Goal: Information Seeking & Learning: Learn about a topic

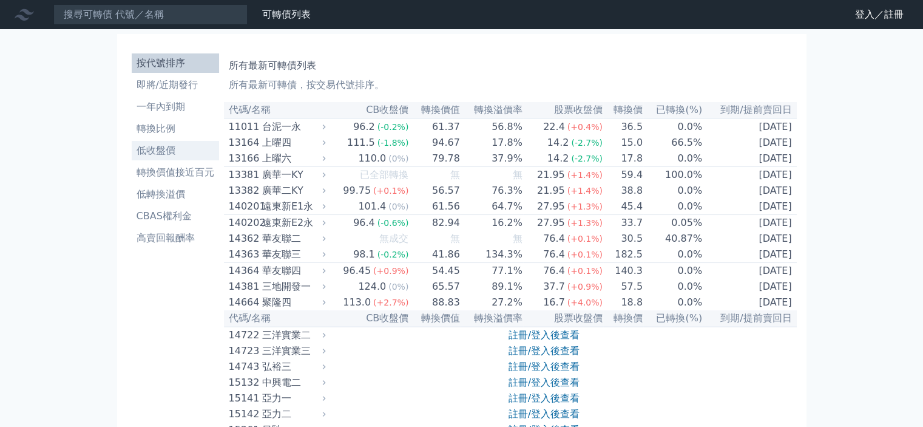
click at [158, 145] on li "低收盤價" at bounding box center [175, 150] width 87 height 15
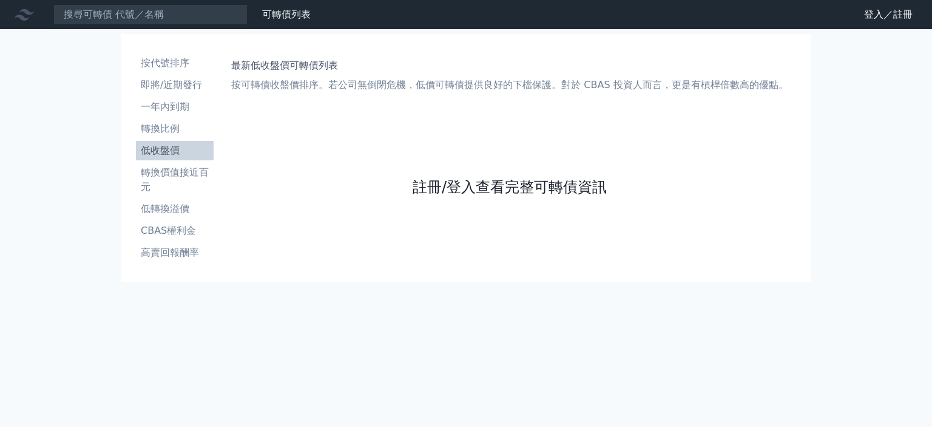
click at [503, 189] on link "註冊/登入查看完整可轉債資訊" at bounding box center [510, 186] width 194 height 19
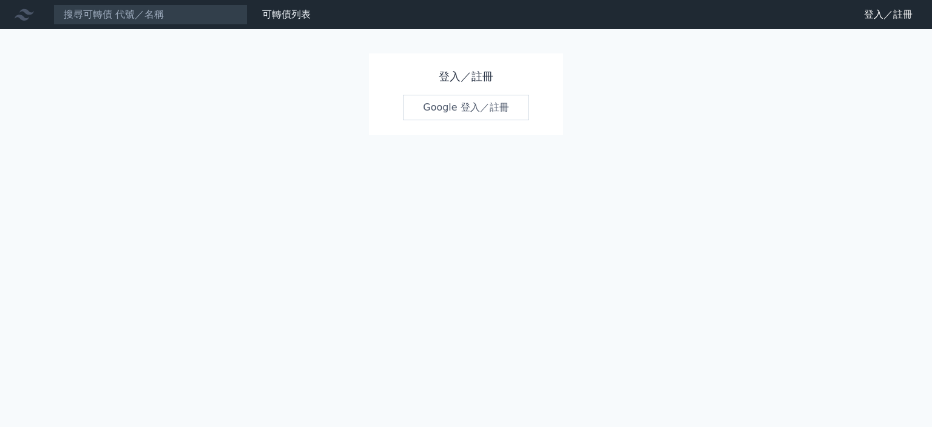
click at [494, 106] on link "Google 登入／註冊" at bounding box center [466, 107] width 126 height 25
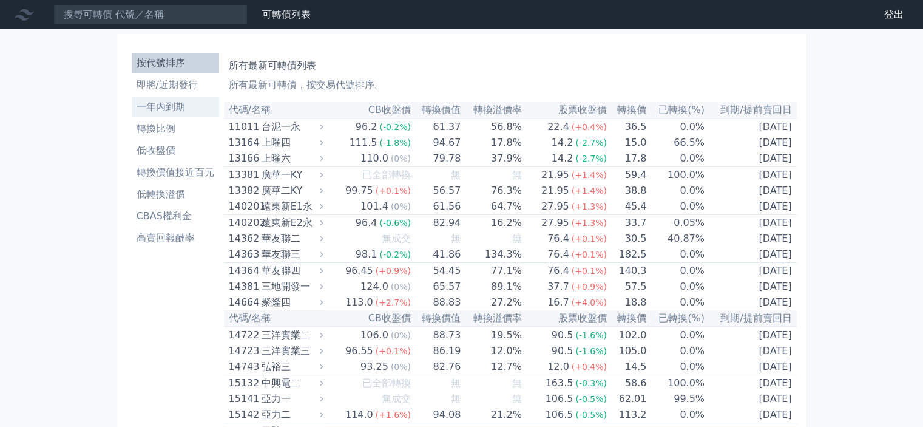
click at [167, 103] on li "一年內到期" at bounding box center [175, 107] width 87 height 15
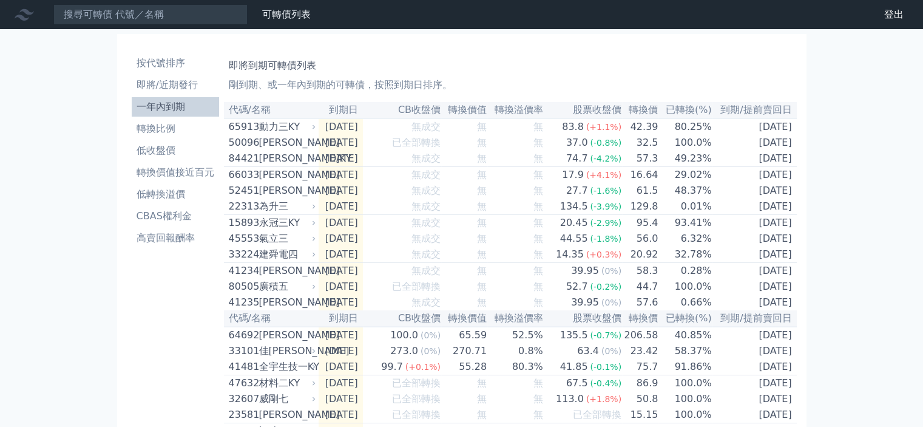
click at [683, 111] on th "已轉換(%)" at bounding box center [684, 110] width 53 height 16
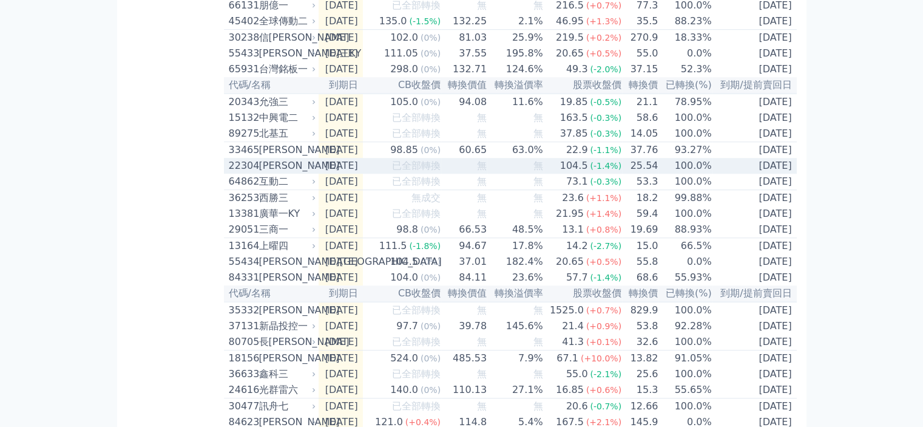
scroll to position [850, 0]
